Goal: Find specific page/section: Find specific page/section

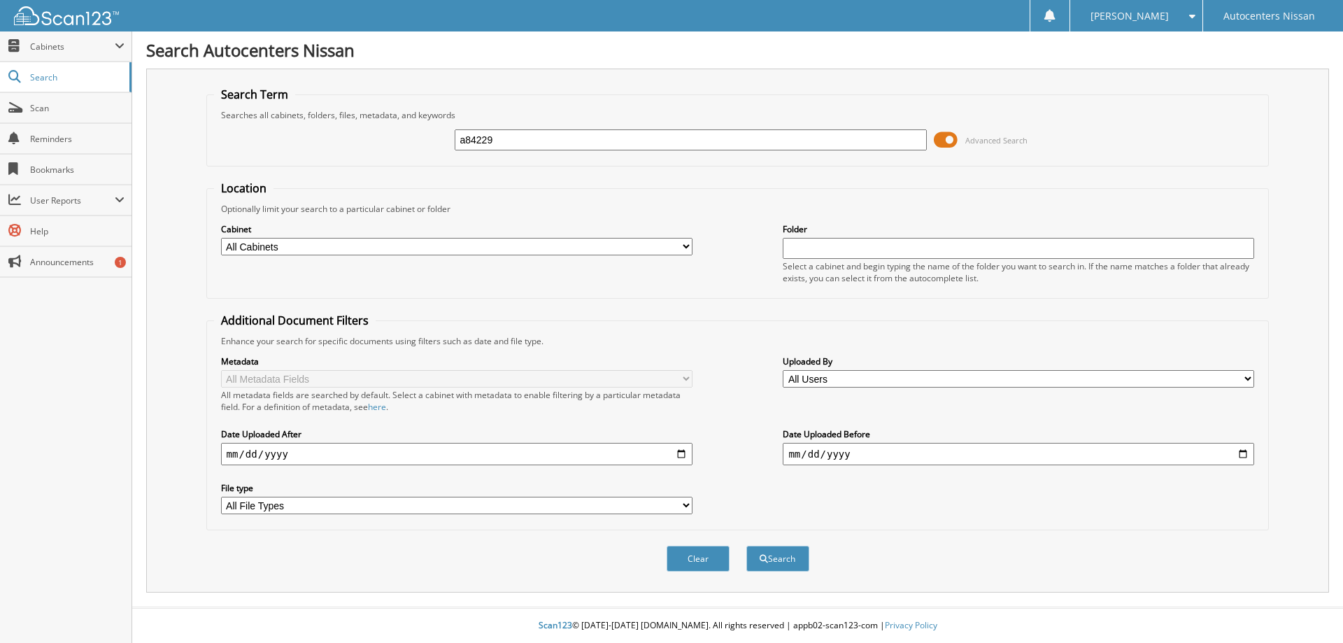
type input "a84229"
click at [746, 546] on button "Search" at bounding box center [777, 559] width 63 height 26
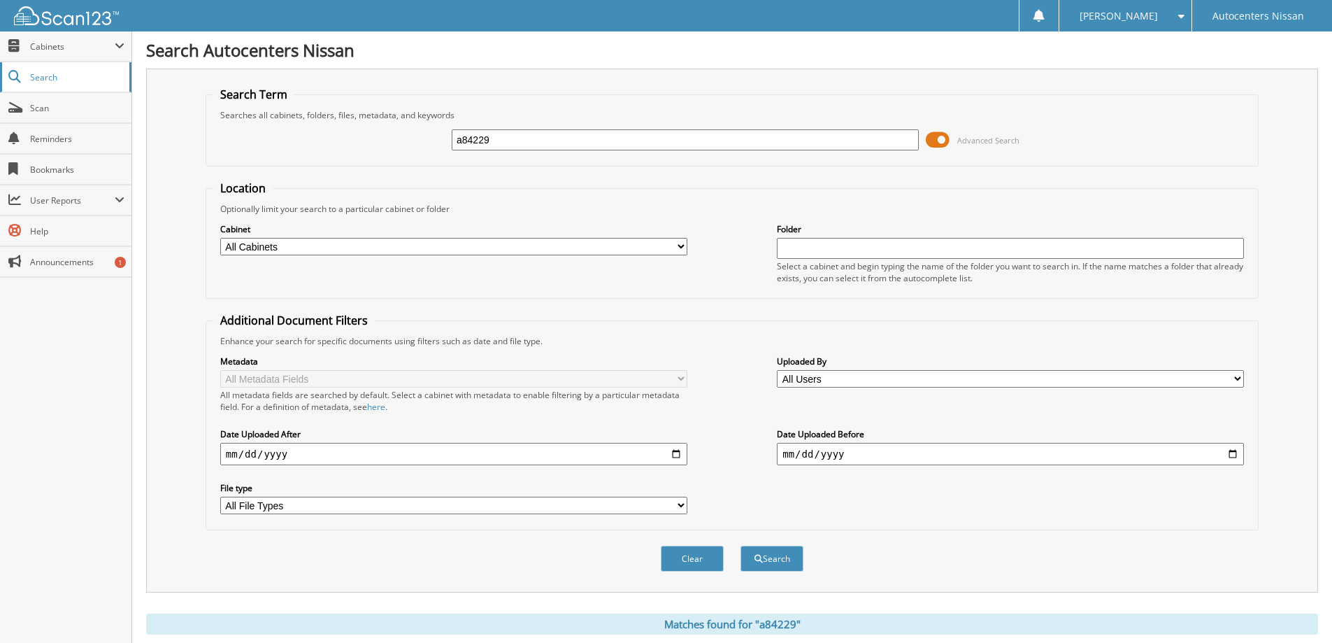
click at [46, 71] on span "Search" at bounding box center [76, 77] width 92 height 12
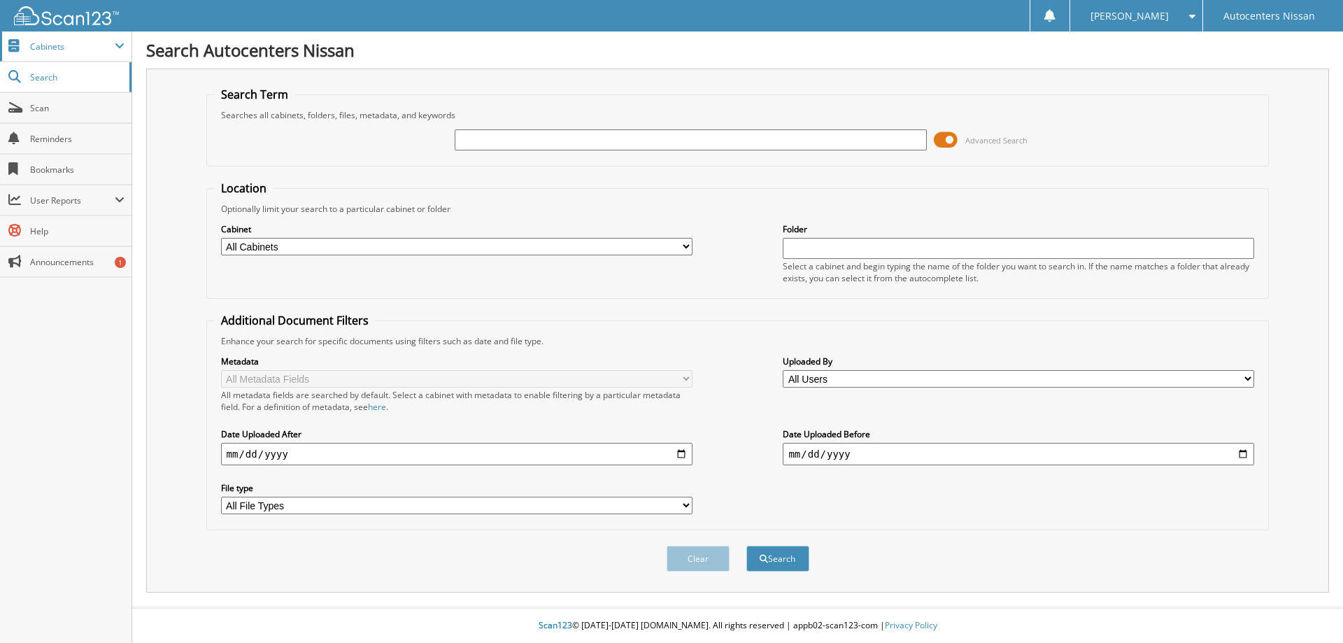
click at [62, 44] on span "Cabinets" at bounding box center [72, 47] width 85 height 12
click at [572, 145] on input "text" at bounding box center [690, 139] width 471 height 21
type input "a84229"
click at [782, 559] on button "Search" at bounding box center [777, 559] width 63 height 26
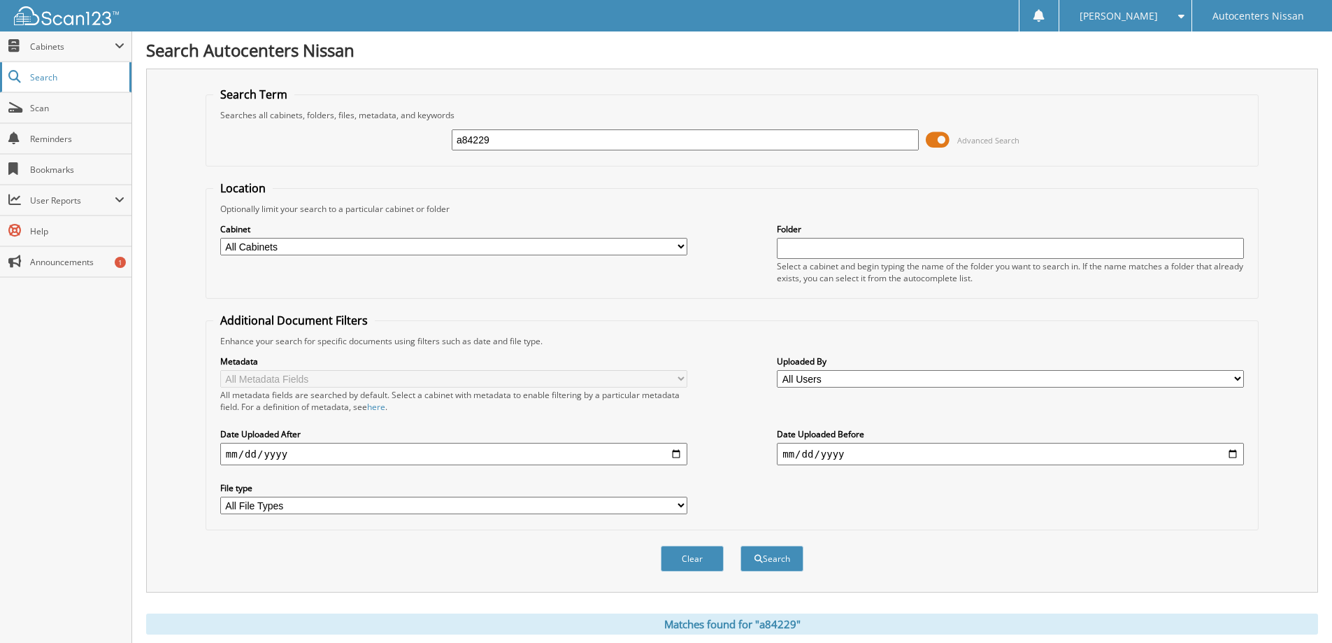
click at [55, 78] on span "Search" at bounding box center [76, 77] width 92 height 12
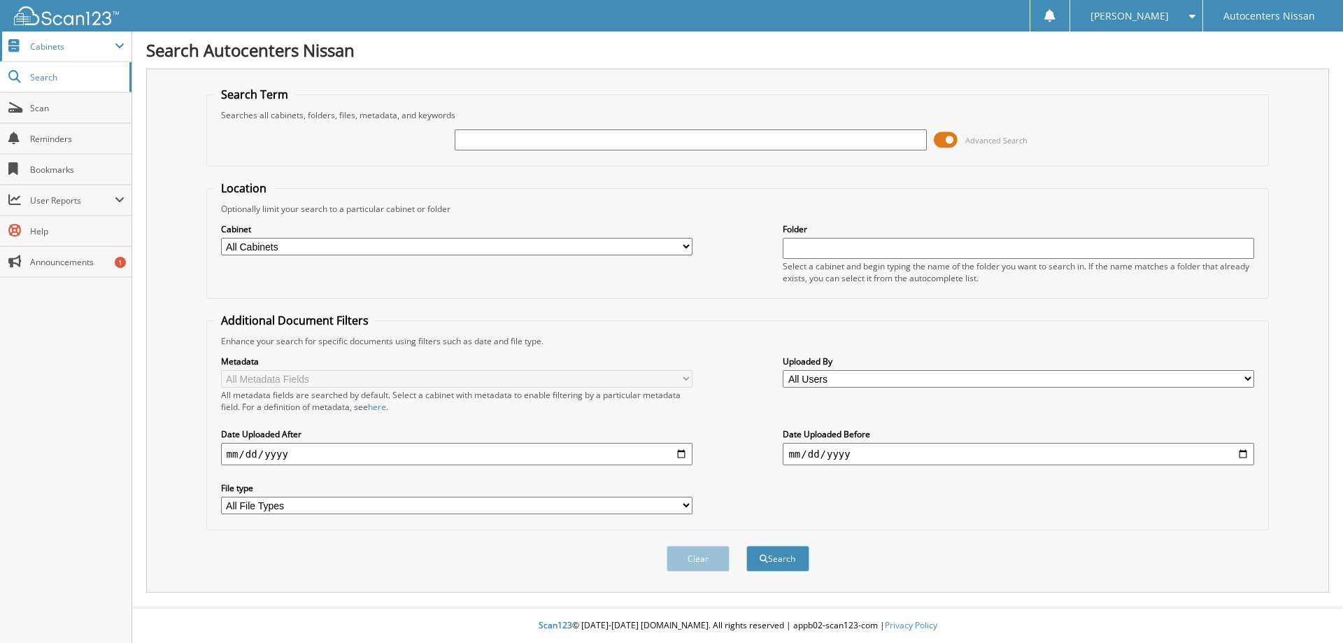
click at [68, 50] on span "Cabinets" at bounding box center [72, 47] width 85 height 12
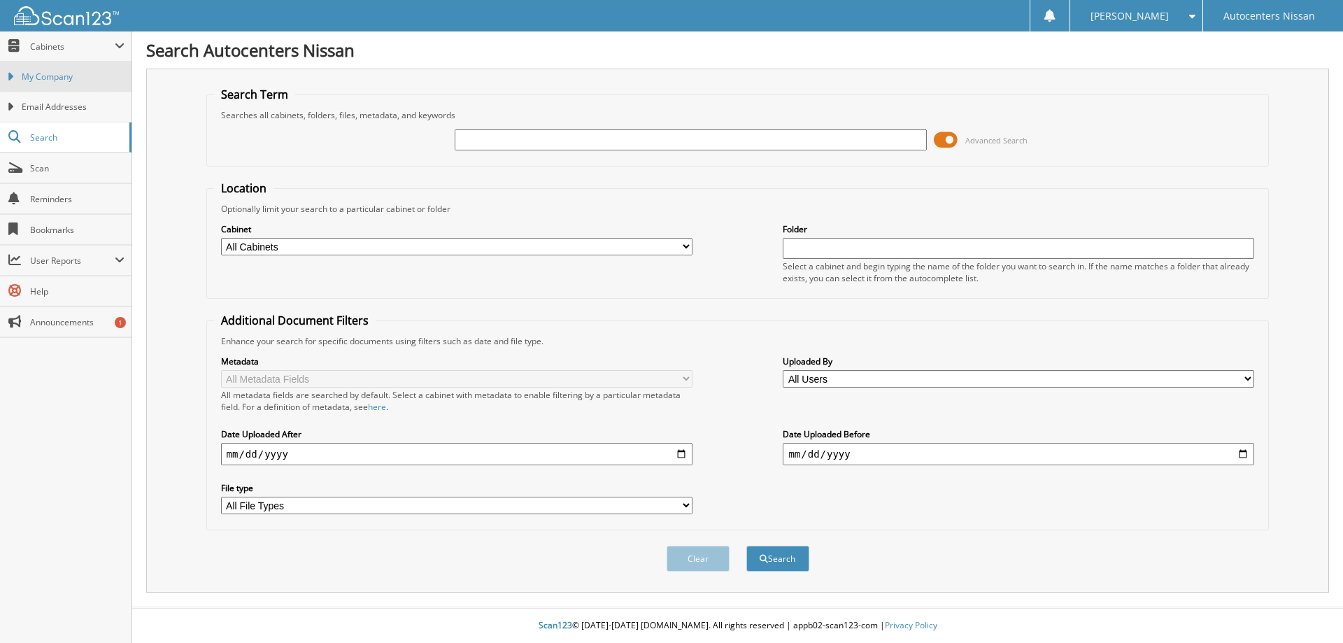
click at [56, 72] on span "My Company" at bounding box center [73, 77] width 103 height 13
